Goal: Complete application form

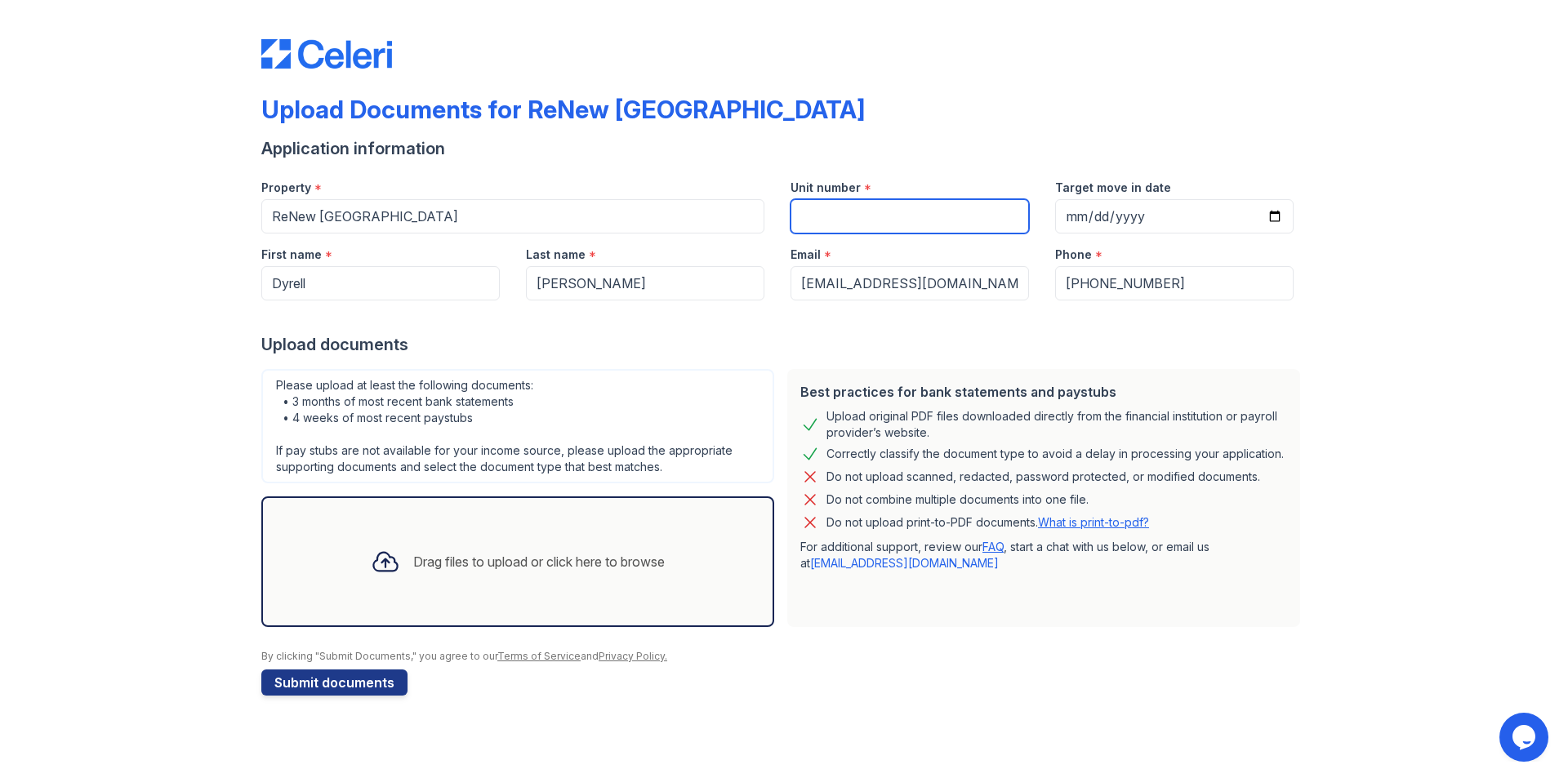
click at [869, 217] on input "Unit number" at bounding box center [909, 217] width 238 height 35
type input "302F"
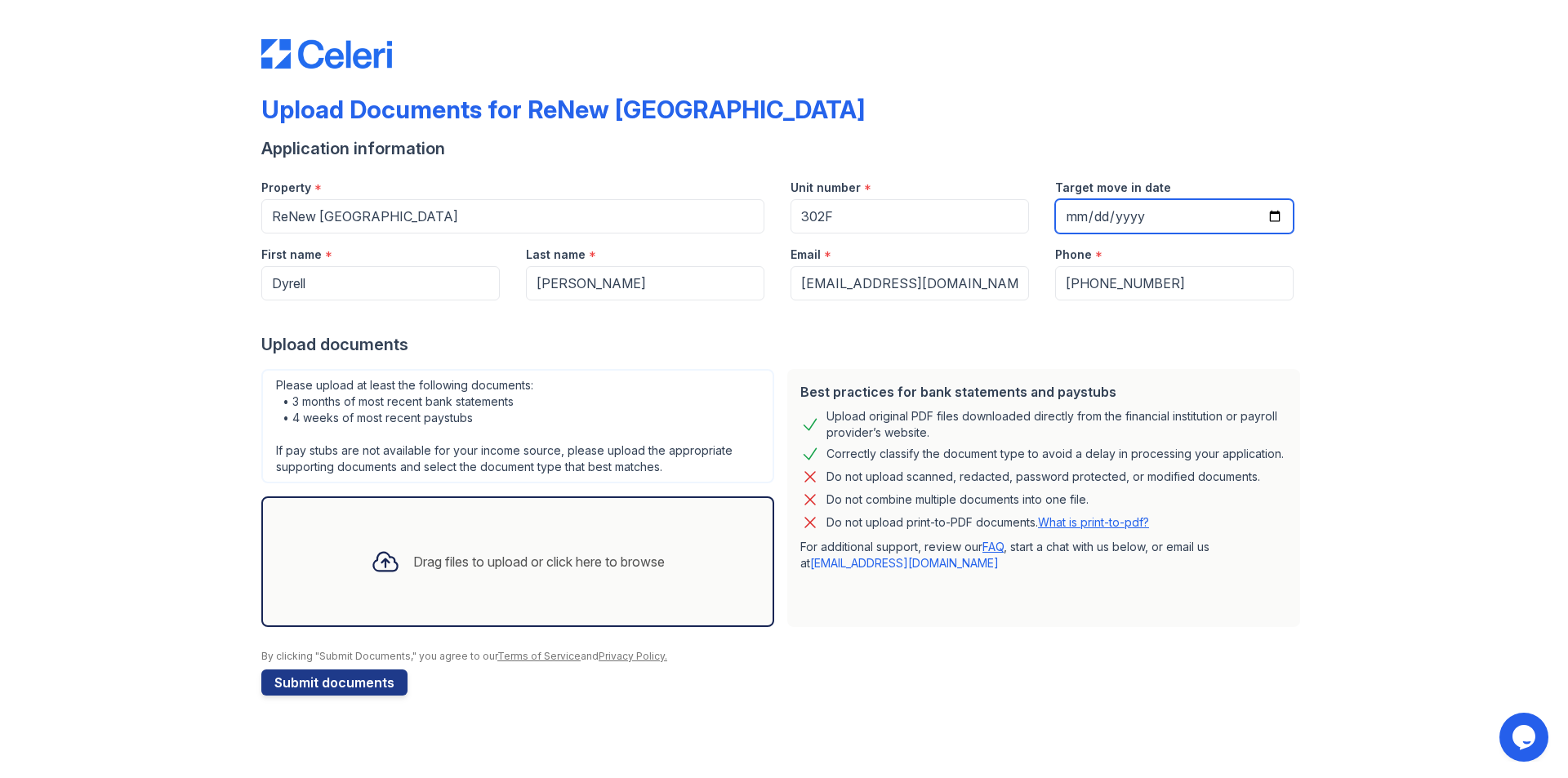
click at [1081, 218] on input "Target move in date" at bounding box center [1173, 217] width 238 height 35
click at [1277, 219] on input "Target move in date" at bounding box center [1173, 217] width 238 height 35
type input "[DATE]"
click at [1434, 229] on div "Upload Documents for ReNew [GEOGRAPHIC_DATA] Application information Property *…" at bounding box center [783, 364] width 1515 height 729
click at [356, 684] on button "Submit documents" at bounding box center [334, 683] width 147 height 26
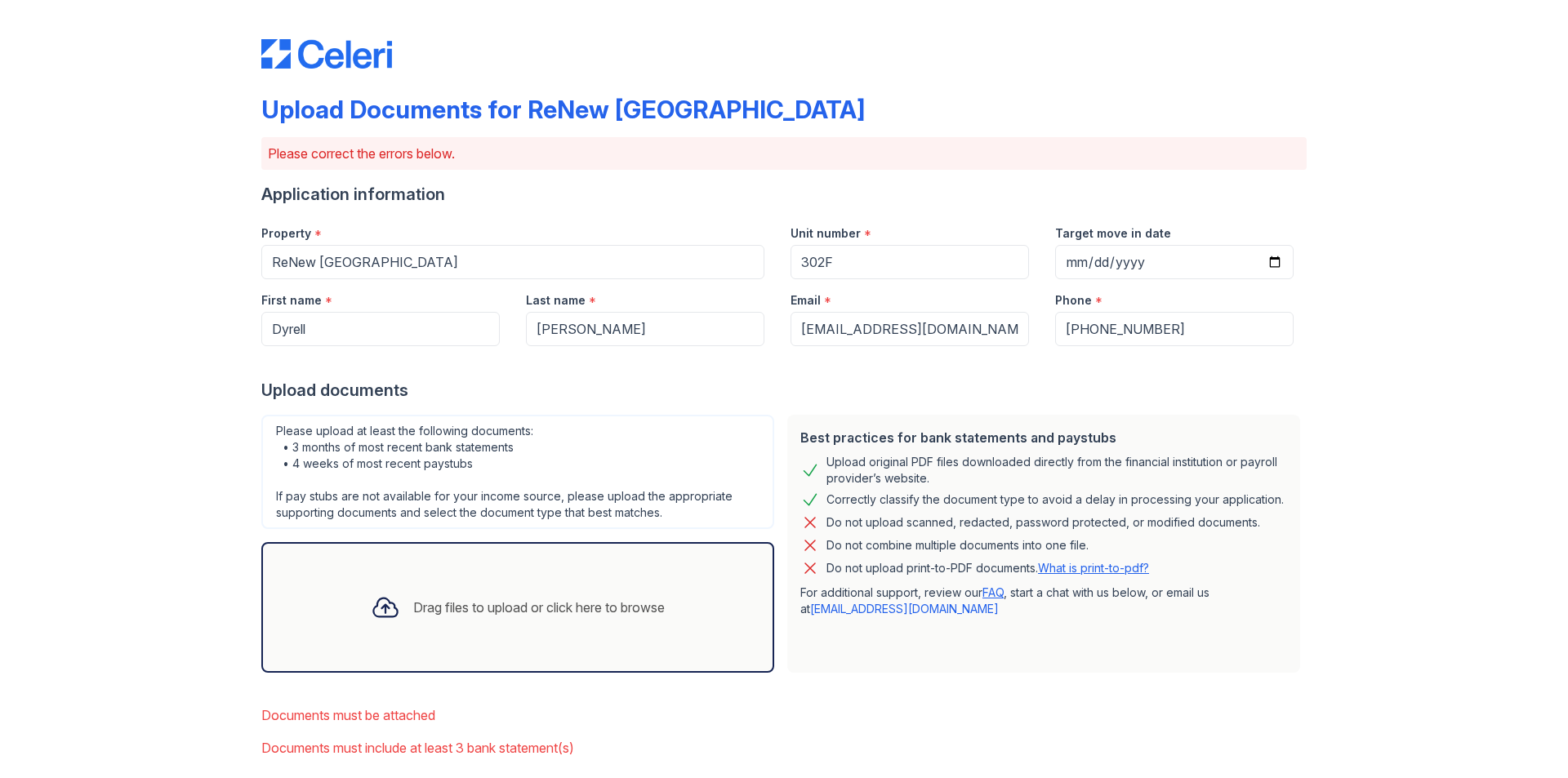
click at [421, 584] on div "Drag files to upload or click here to browse" at bounding box center [517, 607] width 320 height 56
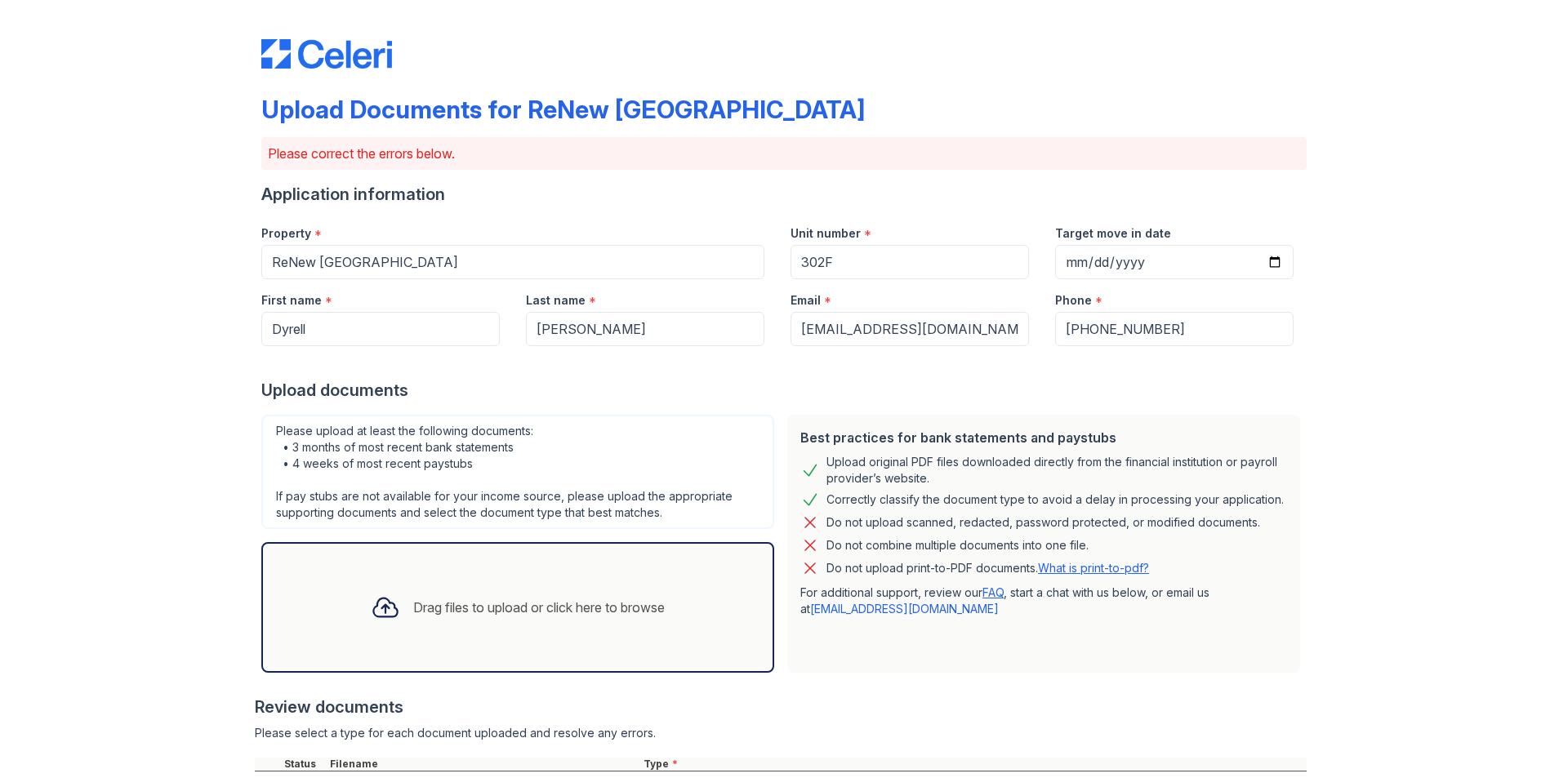
click at [1342, 340] on div "Upload Documents for ReNew [GEOGRAPHIC_DATA] Please correct the errors below. A…" at bounding box center [783, 573] width 1515 height 1147
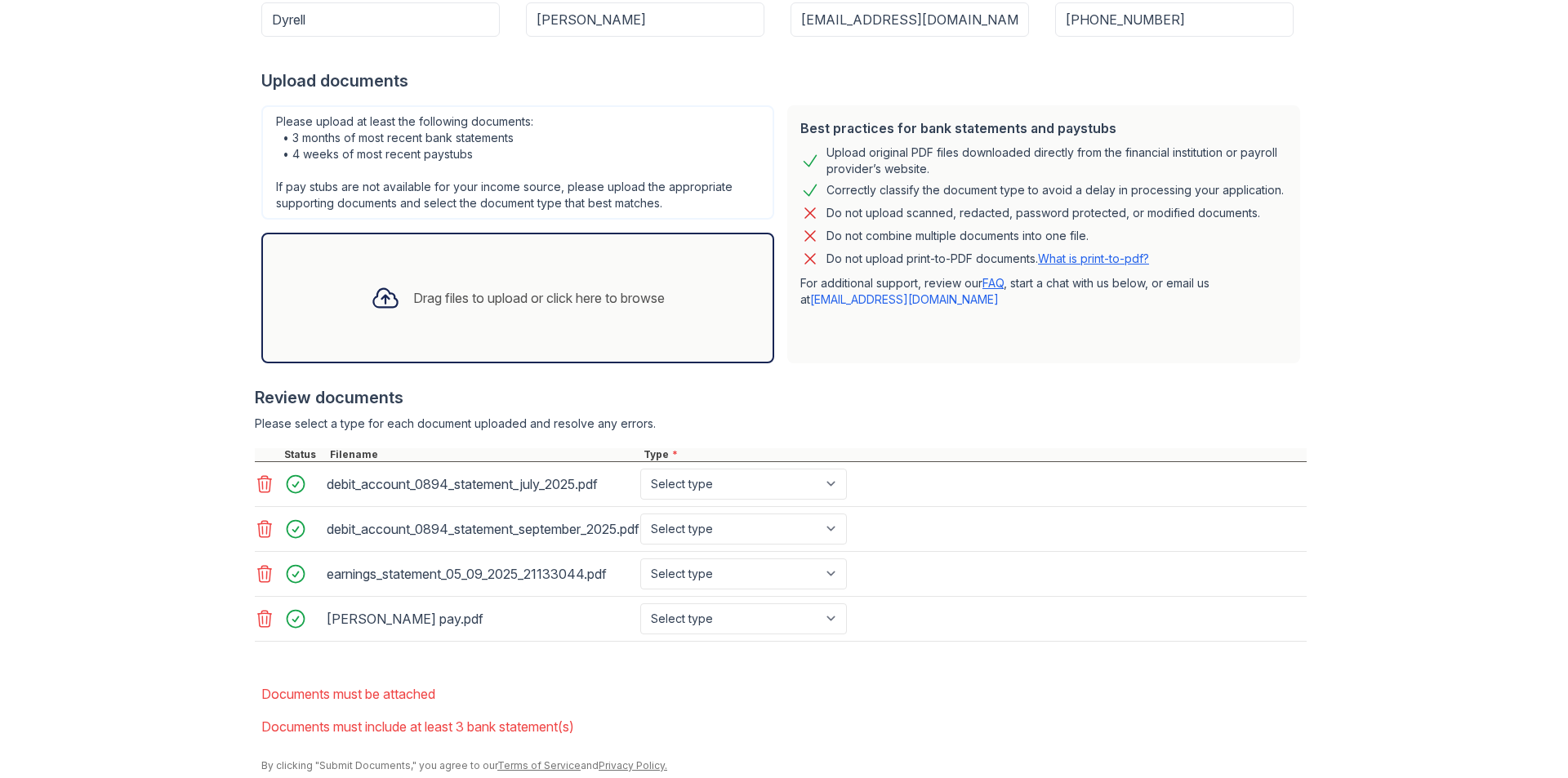
scroll to position [369, 0]
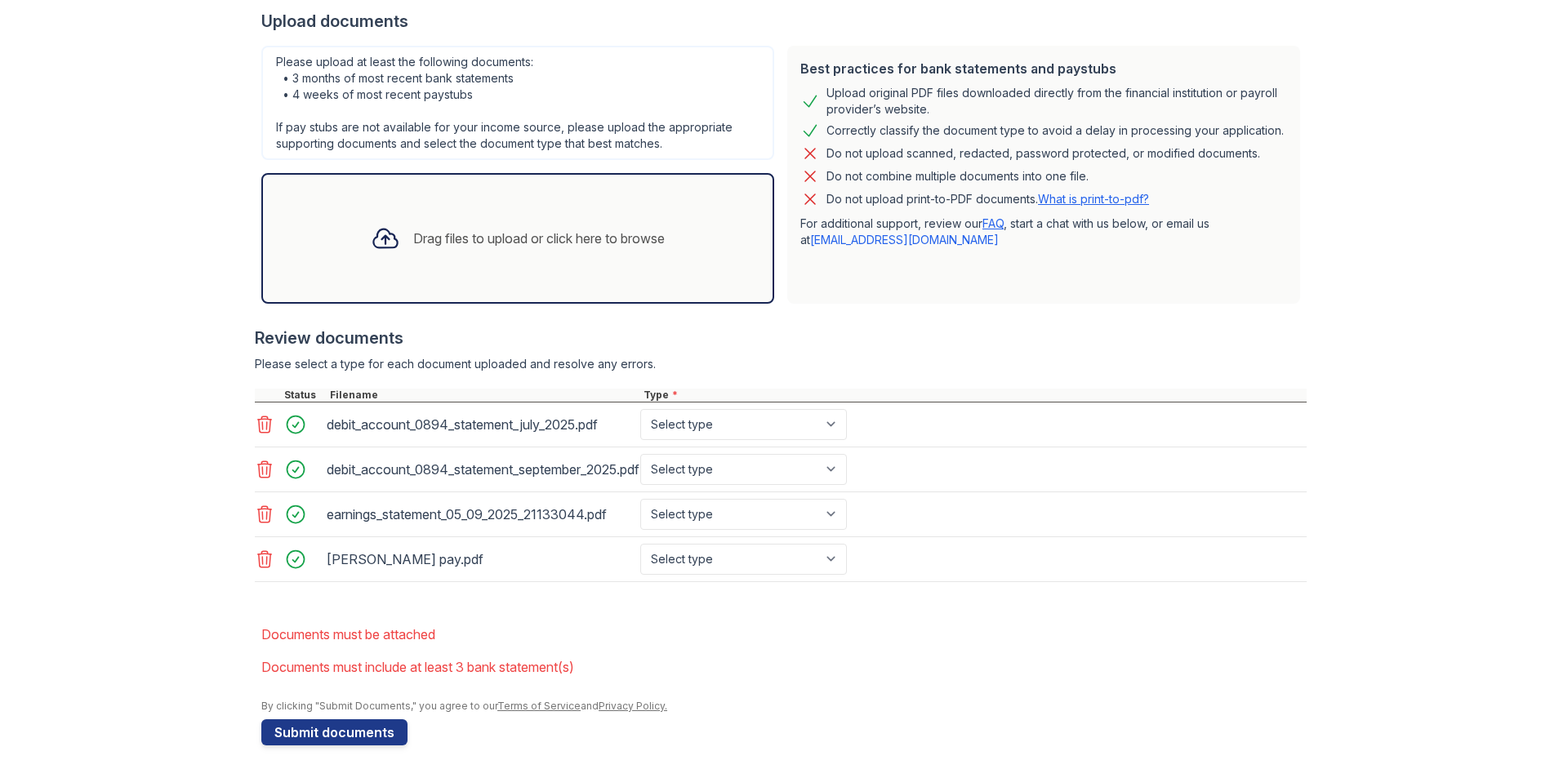
click at [258, 517] on icon at bounding box center [265, 514] width 14 height 16
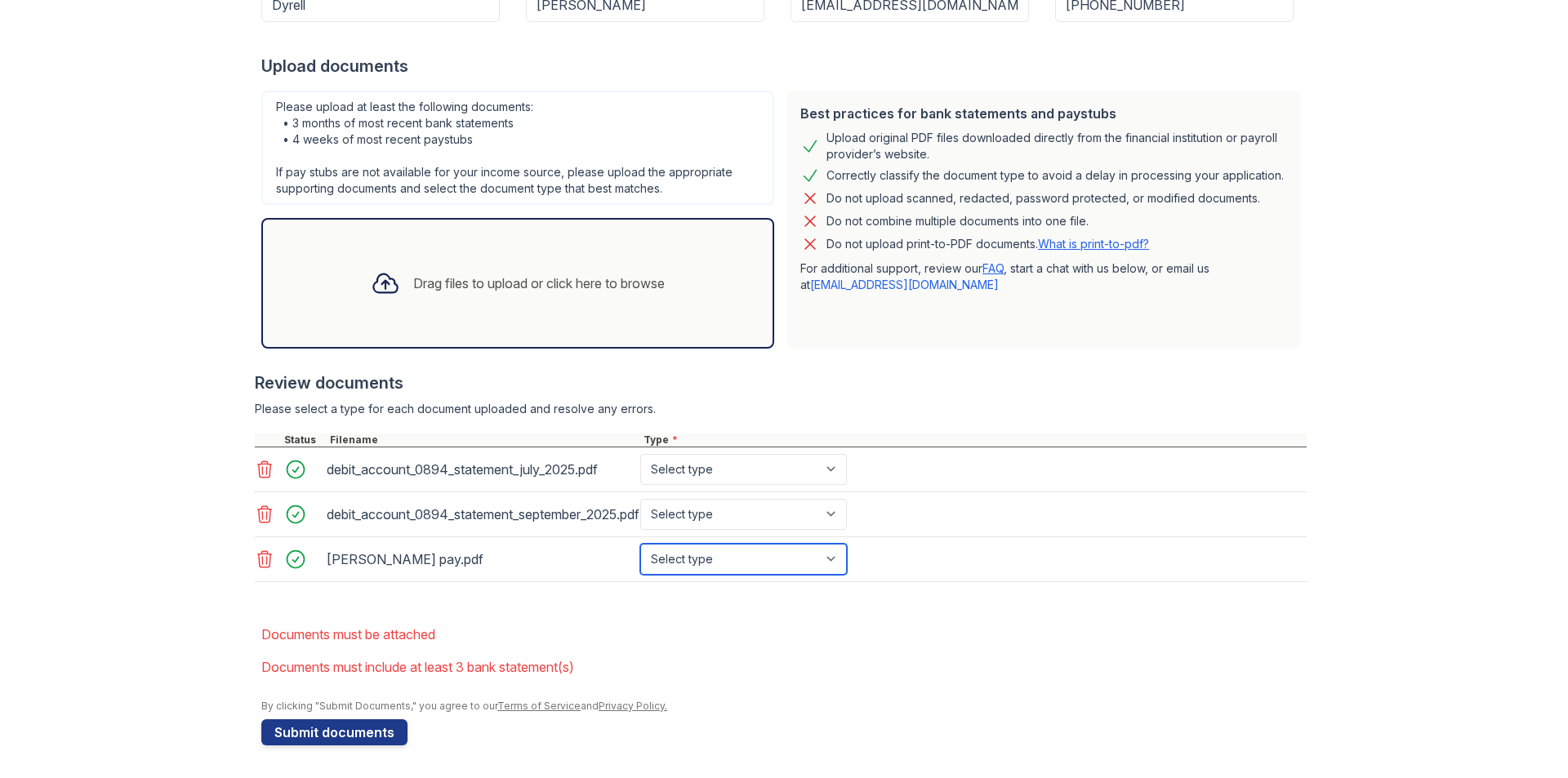
click at [776, 563] on select "Select type Paystub Bank Statement Offer Letter Tax Documents Benefit Award Let…" at bounding box center [743, 559] width 206 height 31
select select "paystub"
click at [640, 544] on select "Select type Paystub Bank Statement Offer Letter Tax Documents Benefit Award Let…" at bounding box center [743, 559] width 206 height 31
click at [705, 514] on select "Select type Paystub Bank Statement Offer Letter Tax Documents Benefit Award Let…" at bounding box center [743, 514] width 206 height 31
select select "bank_statement"
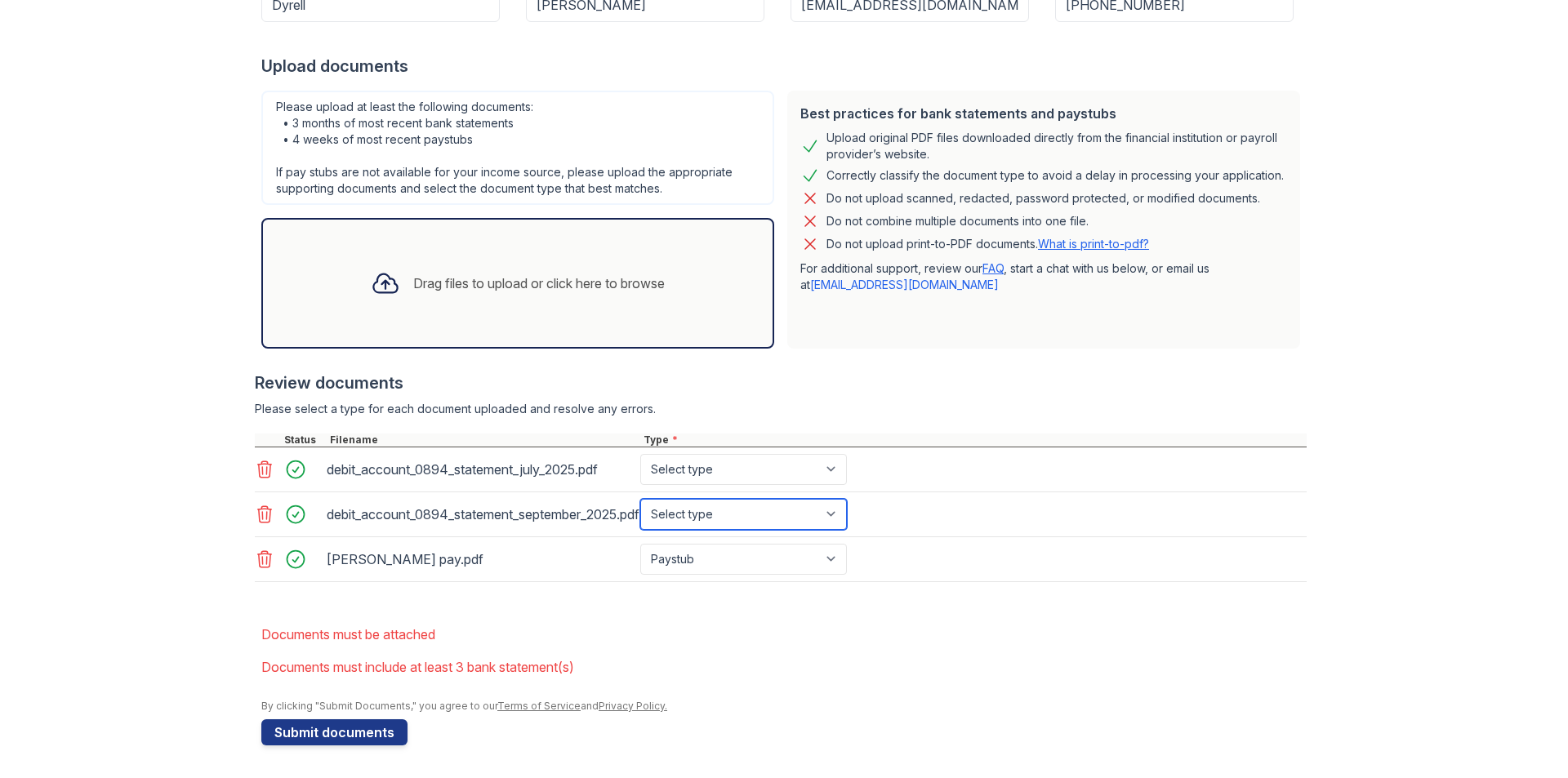
click at [640, 499] on select "Select type Paystub Bank Statement Offer Letter Tax Documents Benefit Award Let…" at bounding box center [743, 514] width 206 height 31
click at [685, 465] on select "Select type Paystub Bank Statement Offer Letter Tax Documents Benefit Award Let…" at bounding box center [743, 469] width 206 height 31
select select "bank_statement"
click at [640, 454] on select "Select type Paystub Bank Statement Offer Letter Tax Documents Benefit Award Let…" at bounding box center [743, 469] width 206 height 31
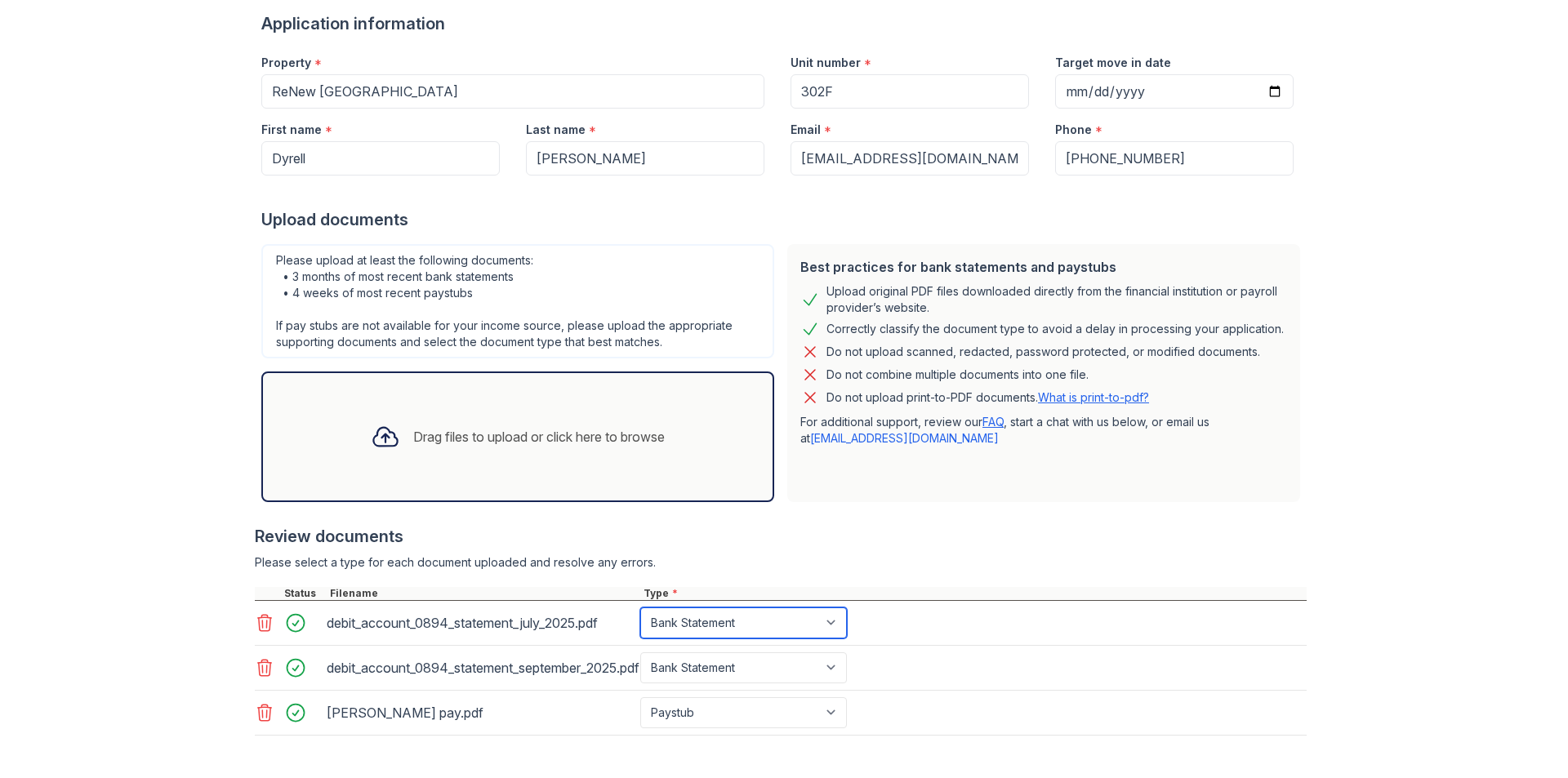
scroll to position [79, 0]
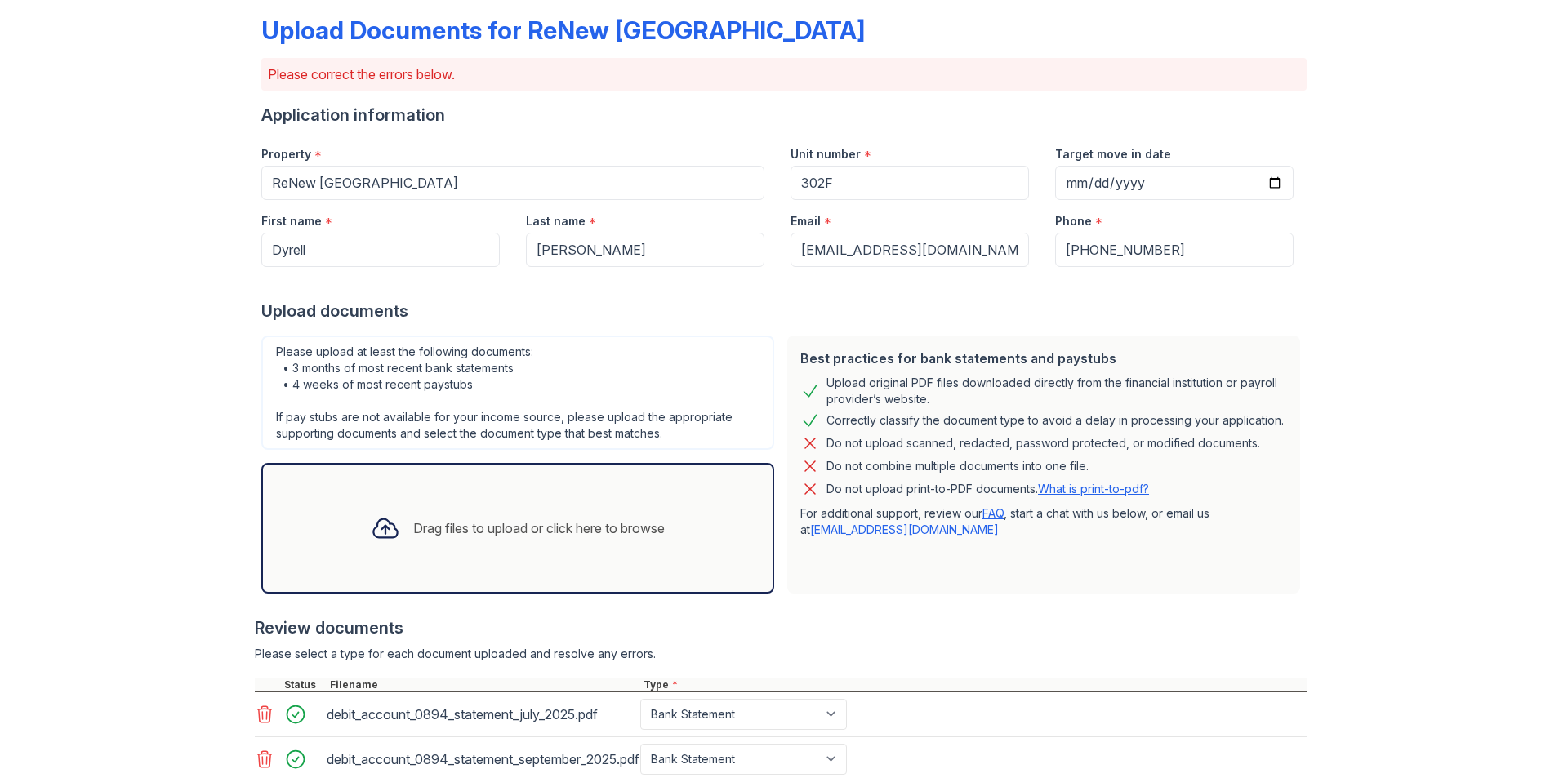
click at [427, 527] on div "Drag files to upload or click here to browse" at bounding box center [539, 528] width 252 height 20
click at [1512, 461] on div "Upload Documents for ReNew [GEOGRAPHIC_DATA] Please correct the errors below. A…" at bounding box center [783, 492] width 1515 height 1142
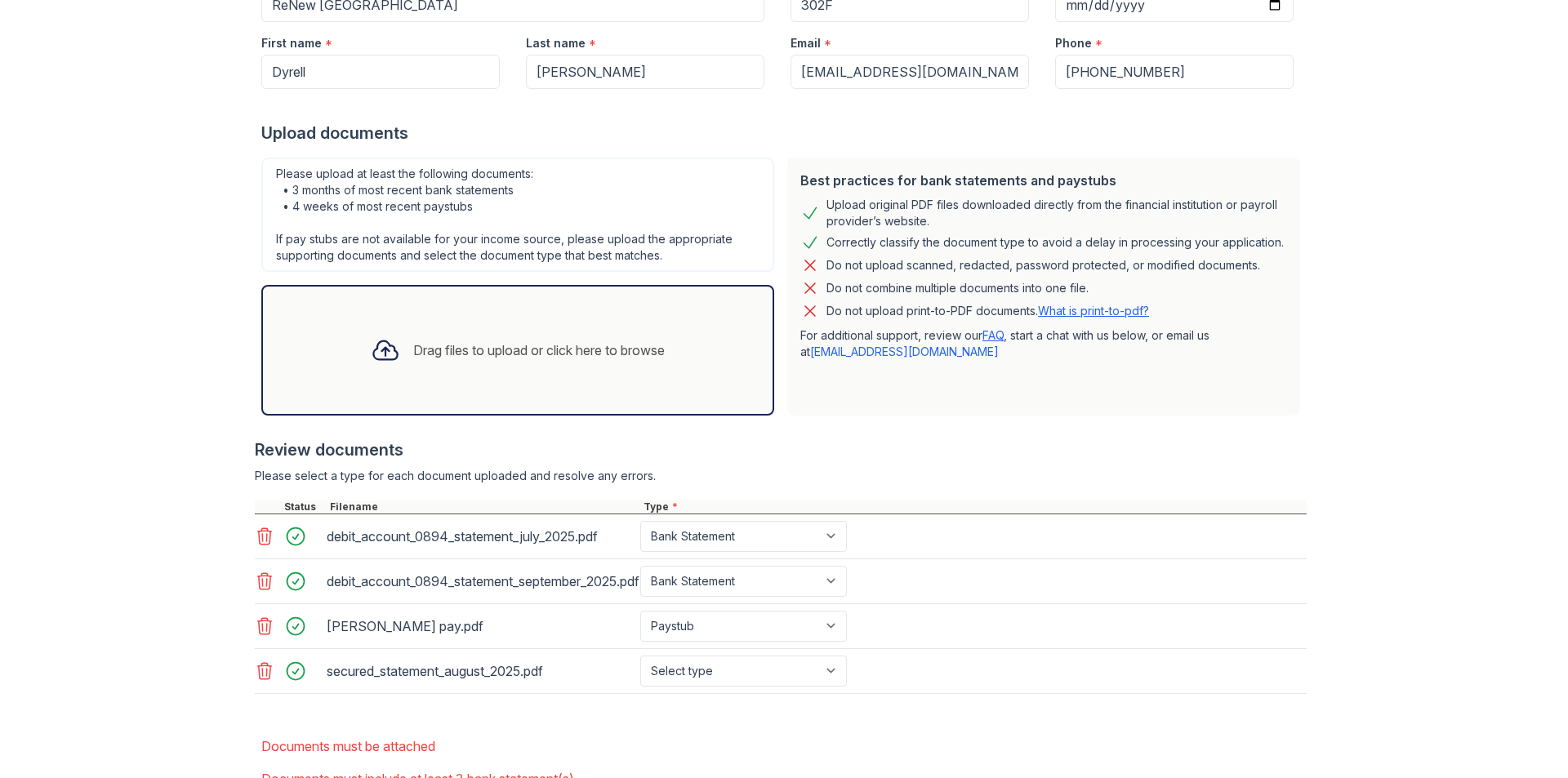
scroll to position [369, 0]
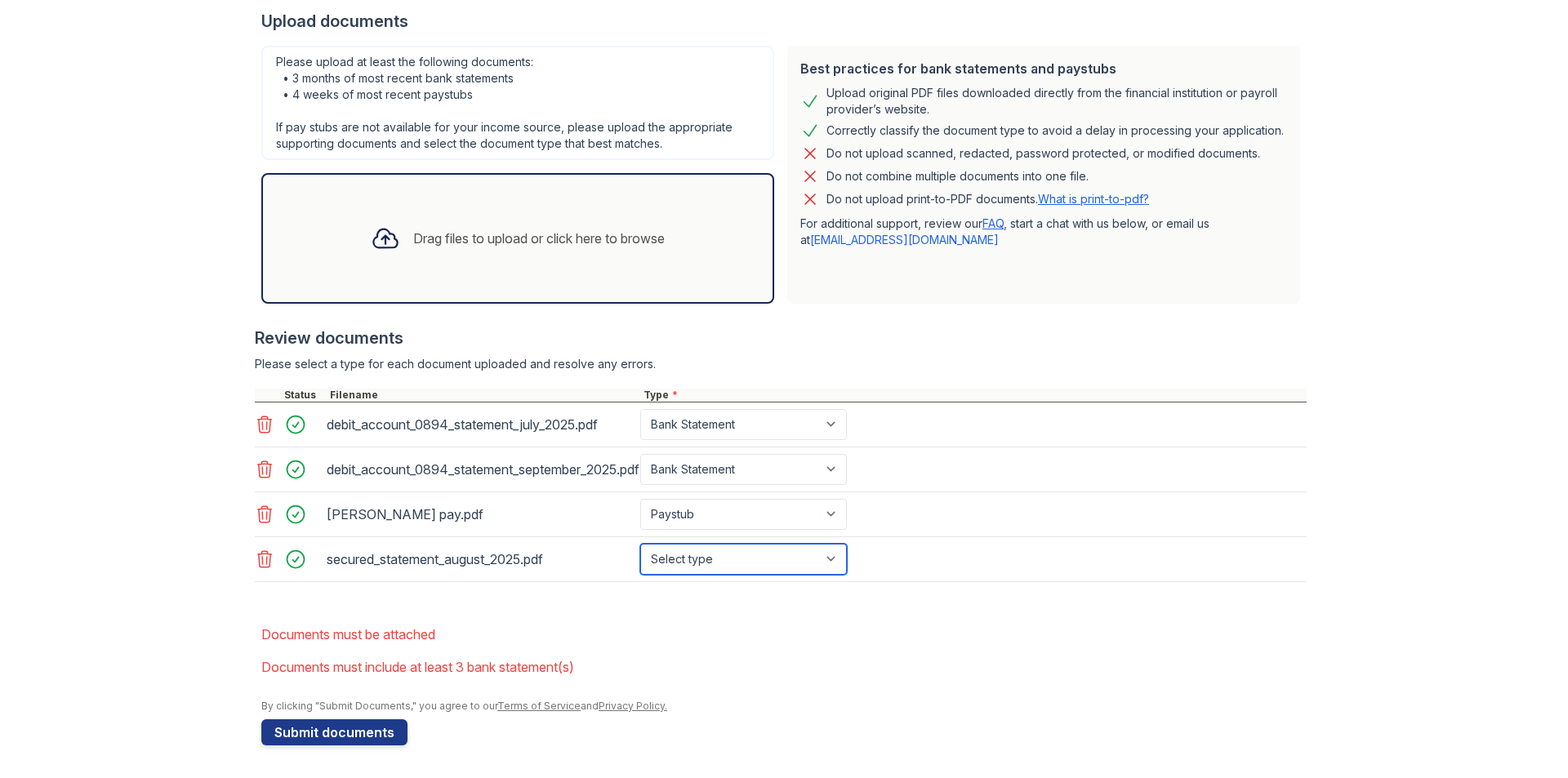
click at [781, 564] on select "Select type Paystub Bank Statement Offer Letter Tax Documents Benefit Award Let…" at bounding box center [743, 559] width 206 height 31
select select "bank_statement"
click at [640, 544] on select "Select type Paystub Bank Statement Offer Letter Tax Documents Benefit Award Let…" at bounding box center [743, 559] width 206 height 31
click at [1198, 636] on li "Documents must be attached" at bounding box center [783, 635] width 1045 height 33
click at [322, 734] on button "Submit documents" at bounding box center [334, 732] width 147 height 26
